Goal: Navigation & Orientation: Find specific page/section

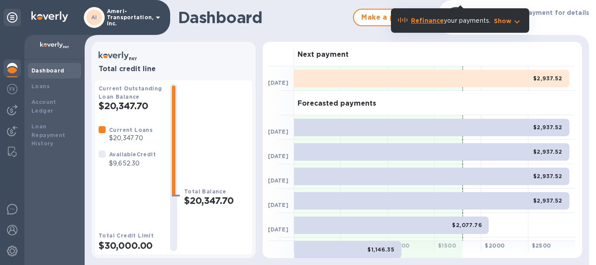
scroll to position [143, 0]
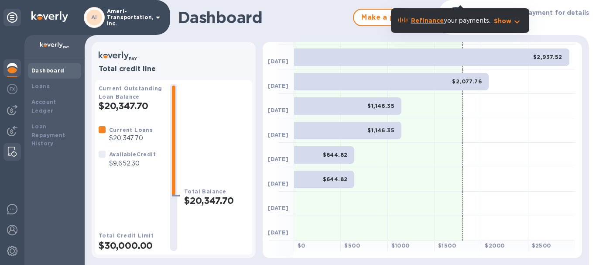
click at [10, 150] on img at bounding box center [12, 152] width 9 height 10
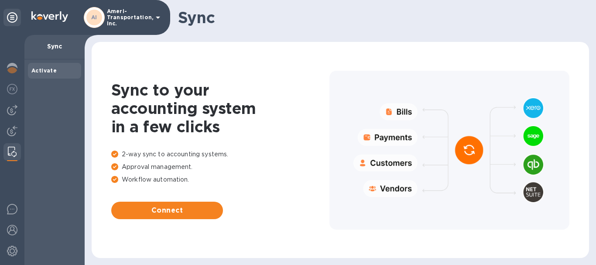
click at [51, 48] on p "Sync" at bounding box center [54, 46] width 46 height 9
click at [14, 133] on img at bounding box center [12, 131] width 10 height 10
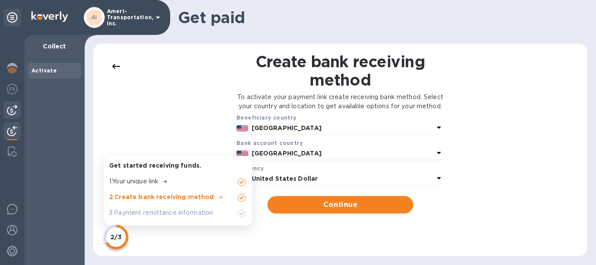
click at [16, 110] on img at bounding box center [12, 110] width 10 height 10
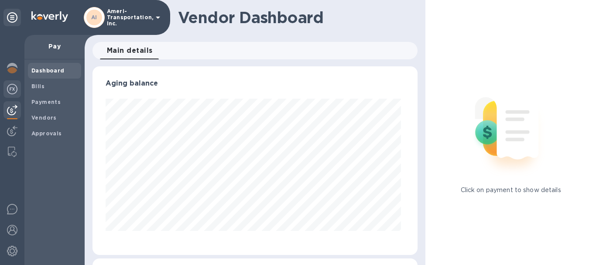
scroll to position [188, 322]
click at [13, 86] on img at bounding box center [12, 89] width 10 height 10
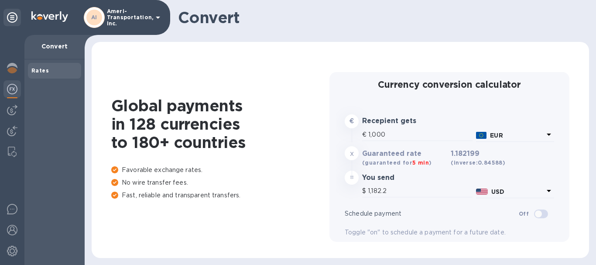
type input "1,182.2"
click at [8, 107] on img at bounding box center [12, 110] width 10 height 10
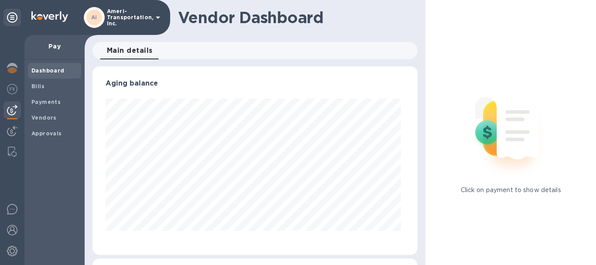
scroll to position [188, 322]
click at [58, 44] on p "Pay" at bounding box center [54, 46] width 46 height 9
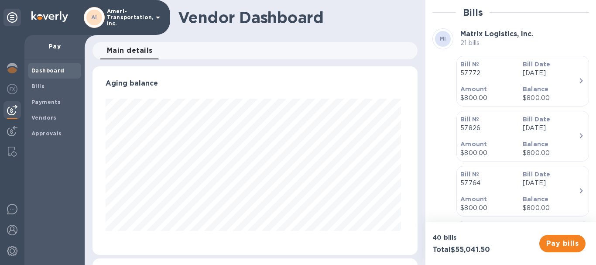
click at [382, 98] on div "Aging balance" at bounding box center [255, 88] width 299 height 19
click at [44, 135] on b "Approvals" at bounding box center [46, 133] width 31 height 7
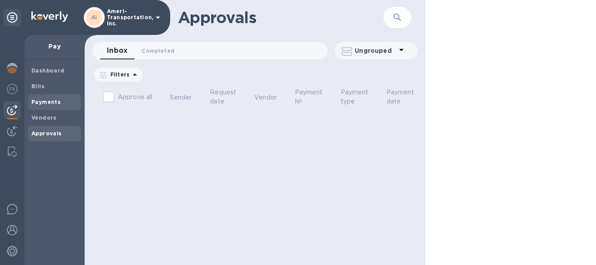
click at [48, 95] on div "Payments" at bounding box center [54, 102] width 53 height 16
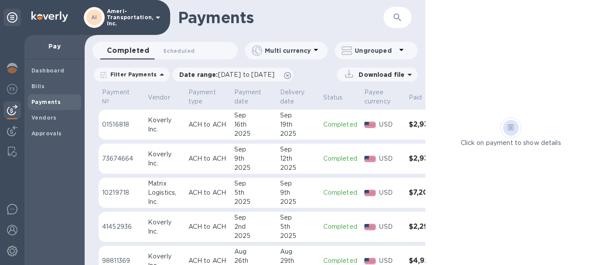
click at [186, 136] on td "ACH to ACH" at bounding box center [208, 124] width 46 height 31
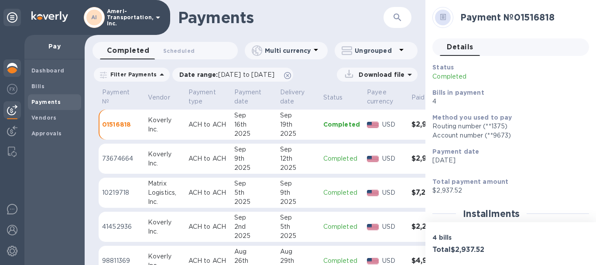
click at [6, 59] on div at bounding box center [12, 150] width 24 height 230
drag, startPoint x: 8, startPoint y: 66, endPoint x: 12, endPoint y: 72, distance: 6.9
click at [9, 67] on img at bounding box center [12, 68] width 10 height 10
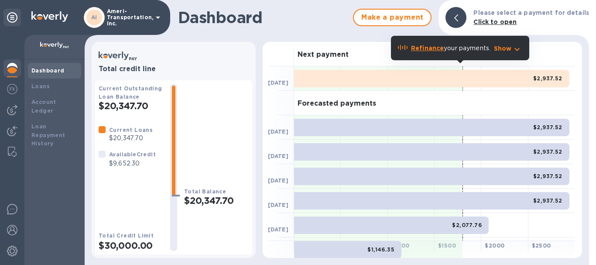
click at [430, 85] on div "$2,937.52" at bounding box center [431, 78] width 275 height 17
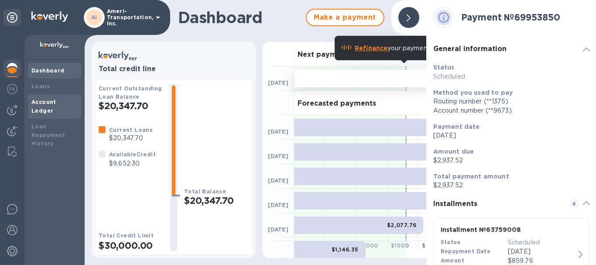
click at [41, 103] on b "Account Ledger" at bounding box center [43, 106] width 25 height 15
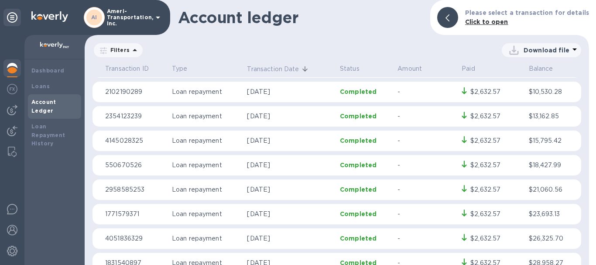
scroll to position [220, 0]
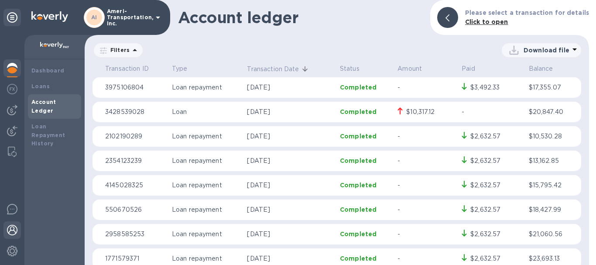
click at [13, 229] on img at bounding box center [12, 230] width 10 height 10
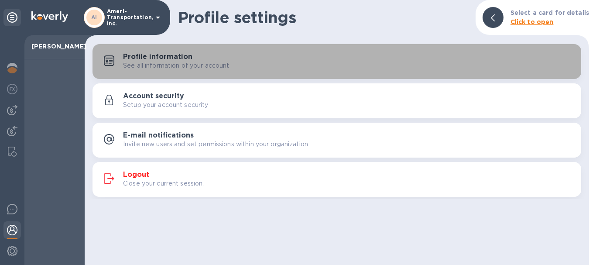
click at [148, 62] on p "See all information of your account" at bounding box center [176, 65] width 106 height 9
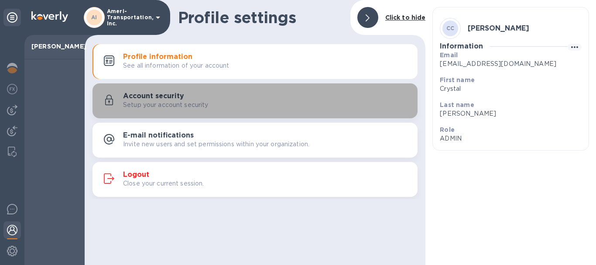
click at [152, 106] on p "Setup your account security" at bounding box center [165, 104] width 85 height 9
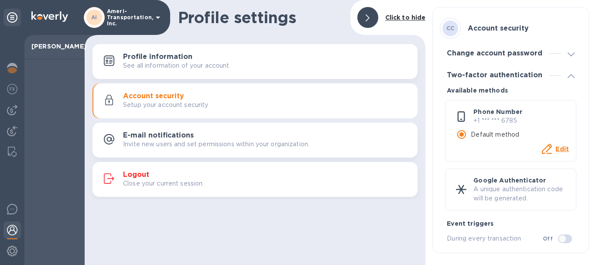
click at [149, 143] on p "Invite new users and set permissions within your organization." at bounding box center [216, 144] width 186 height 9
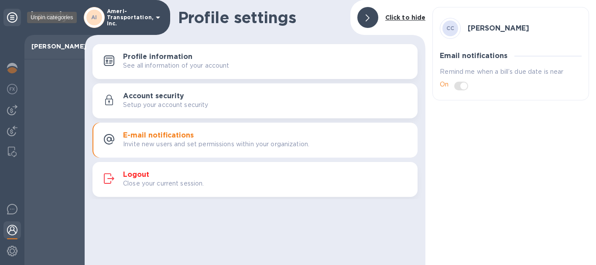
click at [8, 17] on icon at bounding box center [12, 17] width 10 height 10
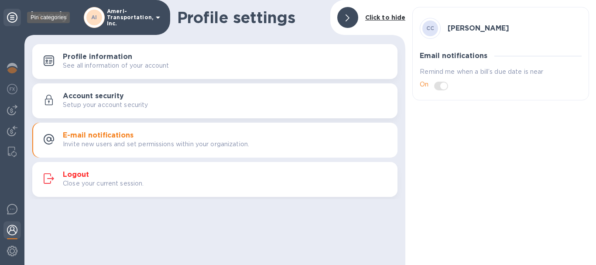
click at [10, 16] on icon at bounding box center [12, 17] width 10 height 10
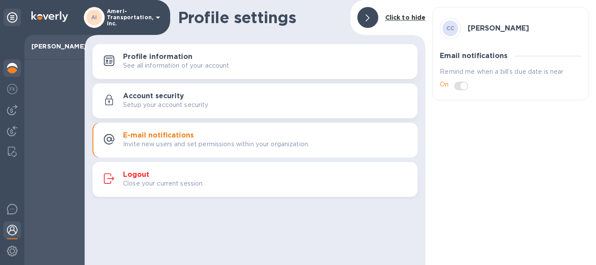
click at [11, 63] on img at bounding box center [12, 68] width 10 height 10
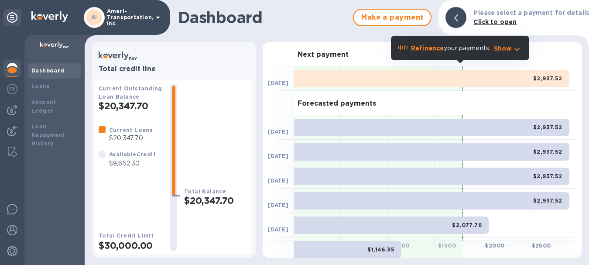
click at [150, 18] on div "AI Ameri-Transportation, Inc." at bounding box center [123, 17] width 79 height 21
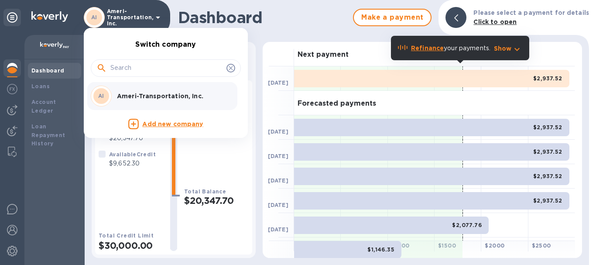
click at [148, 96] on p "Ameri-Transportation, Inc." at bounding box center [172, 96] width 110 height 9
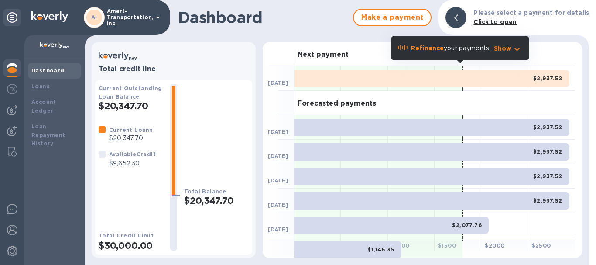
click at [436, 78] on div "$2,937.52" at bounding box center [431, 78] width 275 height 17
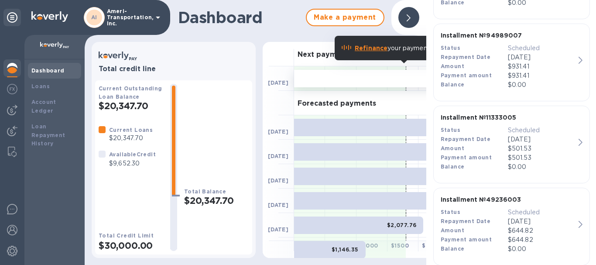
scroll to position [288, 0]
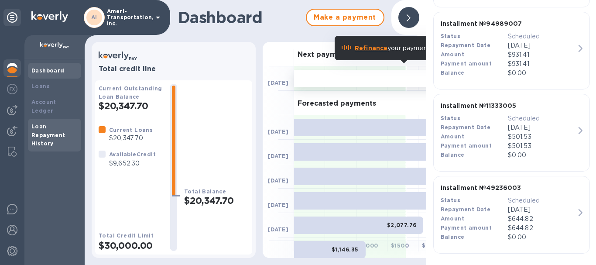
click at [37, 133] on b "Loan Repayment History" at bounding box center [48, 135] width 34 height 24
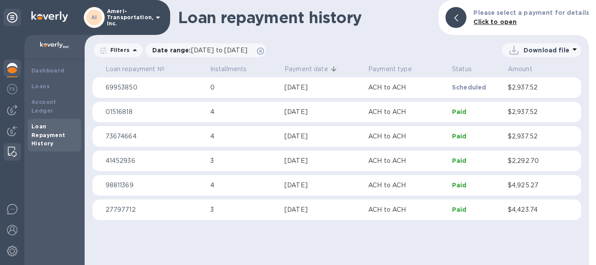
click at [18, 146] on div at bounding box center [12, 151] width 16 height 17
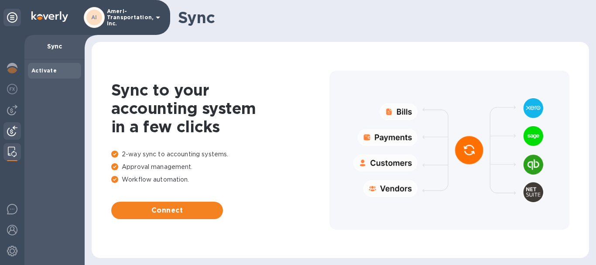
click at [13, 133] on img at bounding box center [12, 131] width 10 height 10
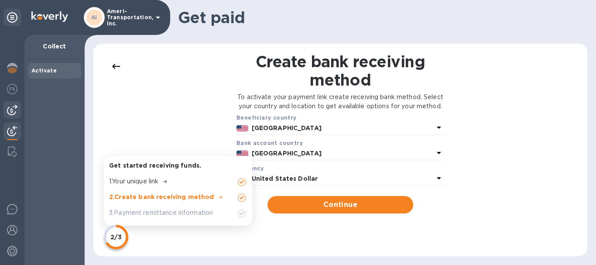
click at [10, 112] on img at bounding box center [12, 110] width 10 height 10
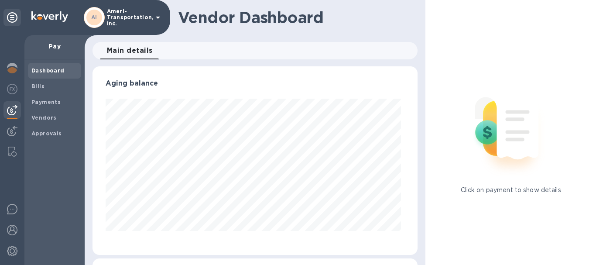
scroll to position [188, 322]
click at [42, 89] on b "Bills" at bounding box center [37, 86] width 13 height 7
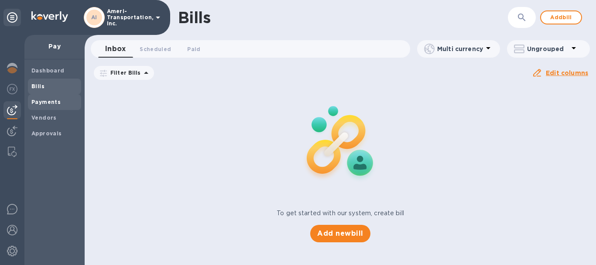
click at [42, 104] on b "Payments" at bounding box center [45, 102] width 29 height 7
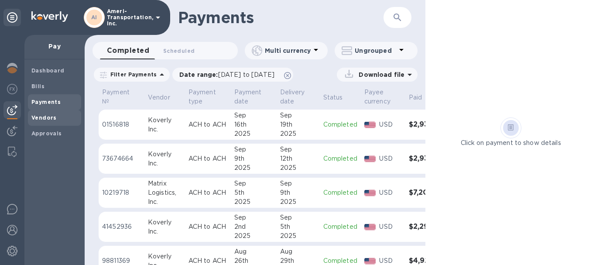
click at [42, 120] on b "Vendors" at bounding box center [43, 117] width 25 height 7
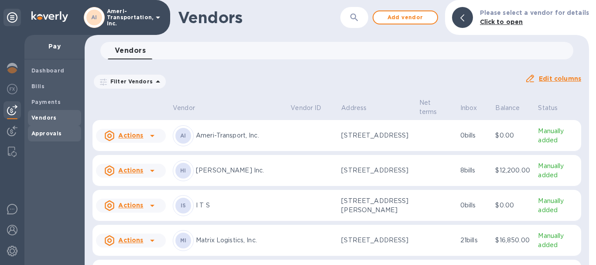
click at [41, 131] on b "Approvals" at bounding box center [46, 133] width 31 height 7
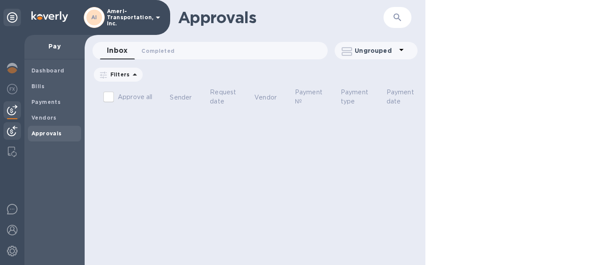
click at [9, 136] on img at bounding box center [12, 131] width 10 height 10
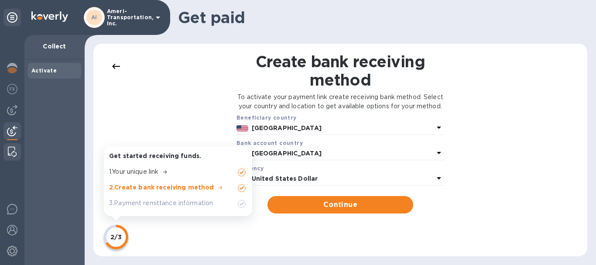
click at [8, 154] on img at bounding box center [12, 152] width 9 height 10
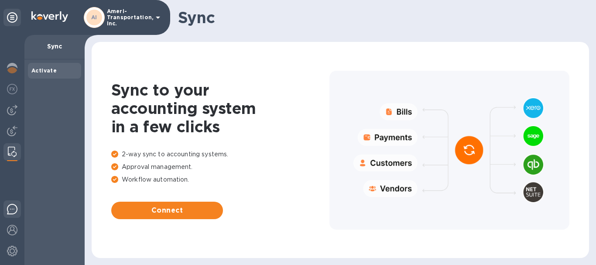
click at [16, 212] on img at bounding box center [12, 209] width 10 height 10
click at [19, 256] on div at bounding box center [11, 251] width 17 height 19
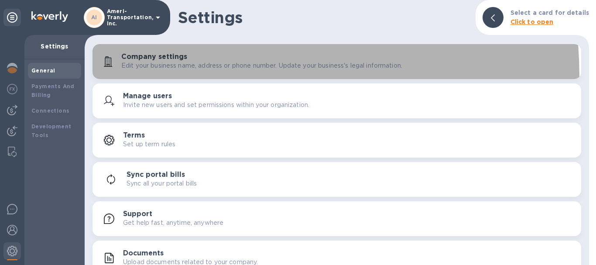
click at [170, 77] on button "Company settings Edit your business name, address or phone number. Update your …" at bounding box center [336, 61] width 488 height 35
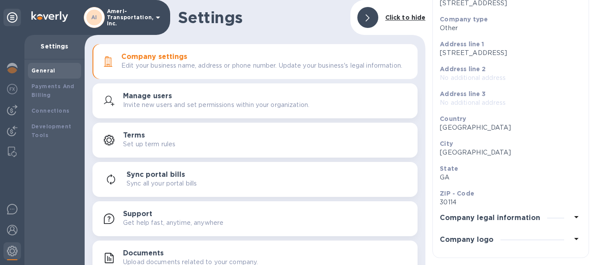
scroll to position [108, 0]
click at [500, 212] on div "Company legal information" at bounding box center [511, 218] width 142 height 22
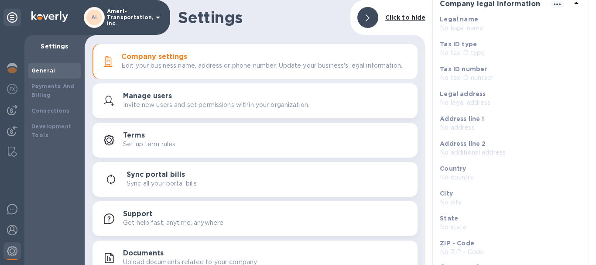
scroll to position [99, 0]
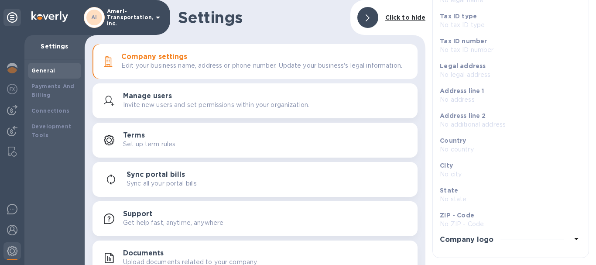
click at [488, 242] on h3 "Company logo" at bounding box center [467, 240] width 54 height 8
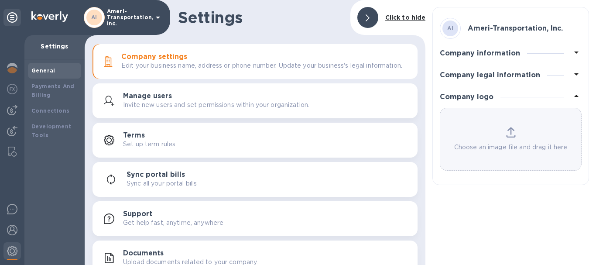
scroll to position [0, 0]
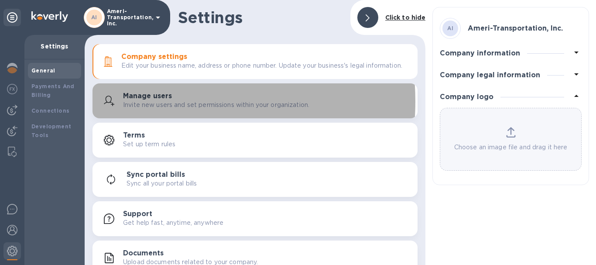
click at [167, 107] on p "Invite new users and set permissions within your organization." at bounding box center [216, 104] width 186 height 9
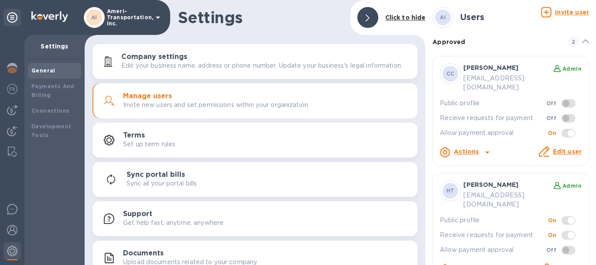
scroll to position [16, 0]
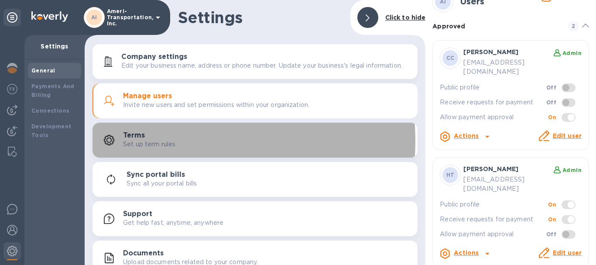
click at [164, 146] on p "Set up term rules" at bounding box center [149, 144] width 52 height 9
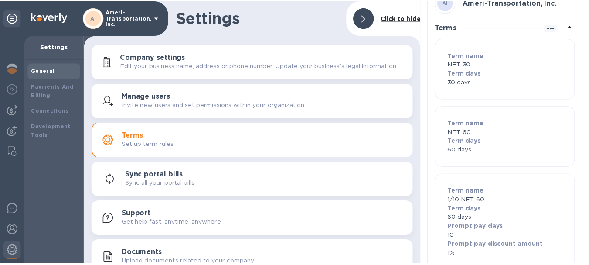
scroll to position [18, 0]
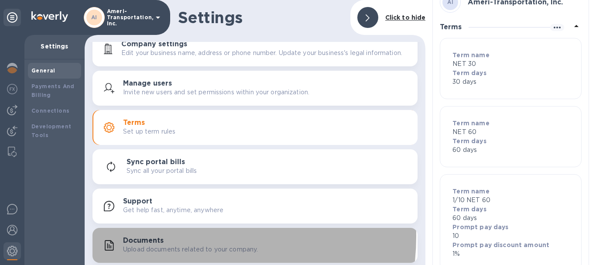
click at [180, 236] on div "Documents Upload documents related to your company." at bounding box center [266, 244] width 287 height 17
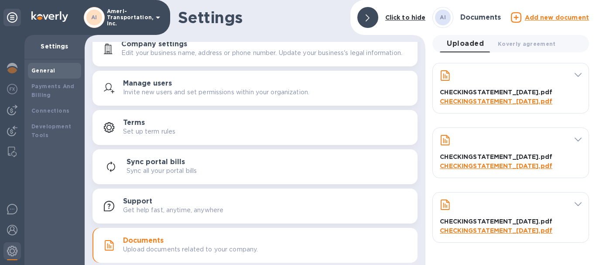
click at [231, 209] on div "Support Get help fast, anytime, anywhere" at bounding box center [266, 205] width 287 height 17
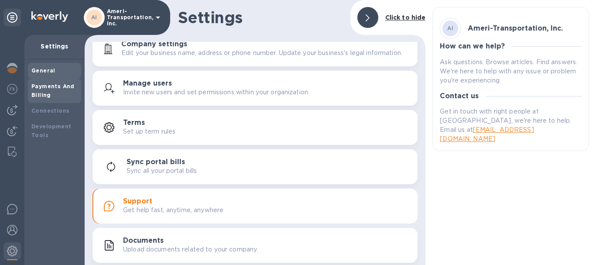
click at [43, 90] on div "Payments And Billing" at bounding box center [54, 90] width 46 height 17
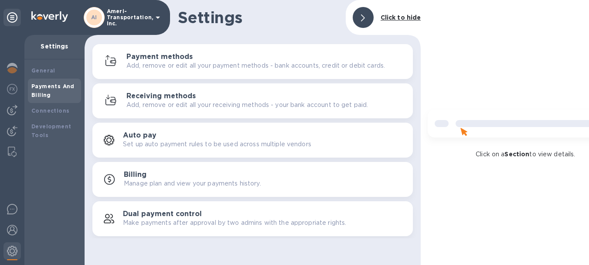
click at [160, 60] on h3 "Payment methods" at bounding box center [159, 57] width 66 height 8
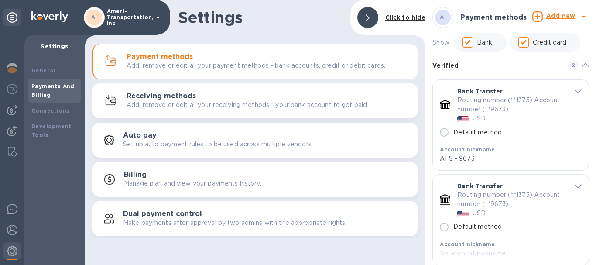
click at [174, 100] on div "Receiving methods Add, remove or edit all your receiving methods - your bank ac…" at bounding box center [268, 100] width 284 height 17
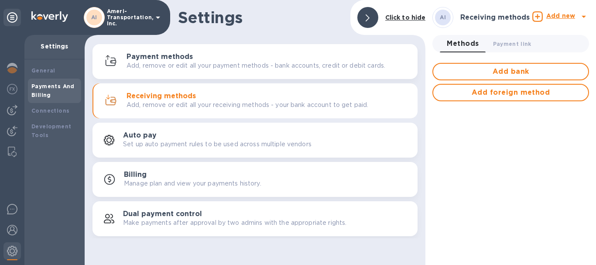
click at [165, 191] on button "Billing Manage plan and view your payments history." at bounding box center [254, 179] width 325 height 35
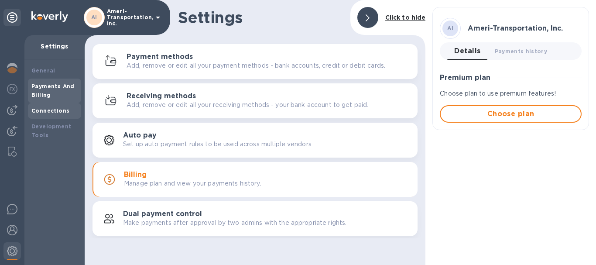
click at [66, 109] on div "Connections" at bounding box center [54, 110] width 46 height 9
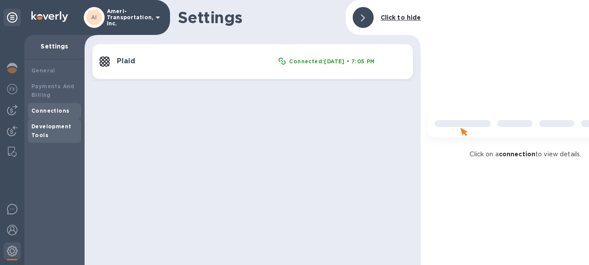
click at [58, 124] on b "Development Tools" at bounding box center [51, 130] width 40 height 15
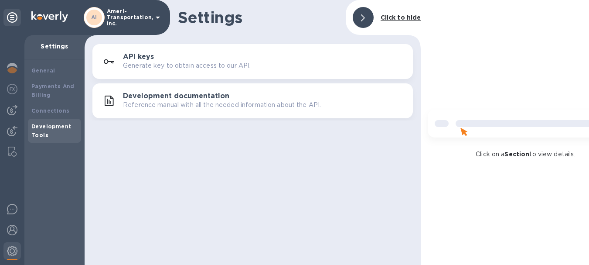
scroll to position [7, 0]
click at [48, 67] on b "General" at bounding box center [43, 70] width 24 height 7
